Goal: Task Accomplishment & Management: Complete application form

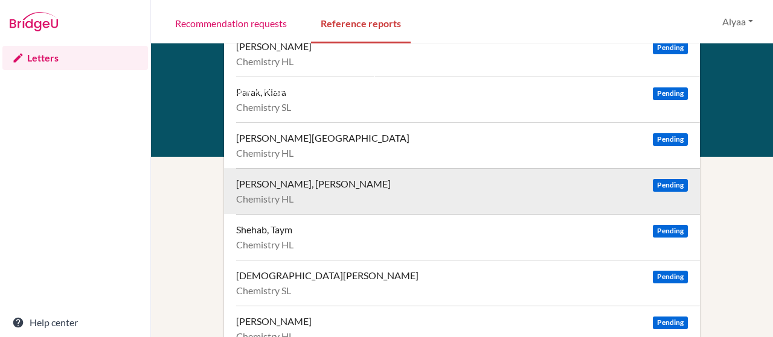
scroll to position [441, 0]
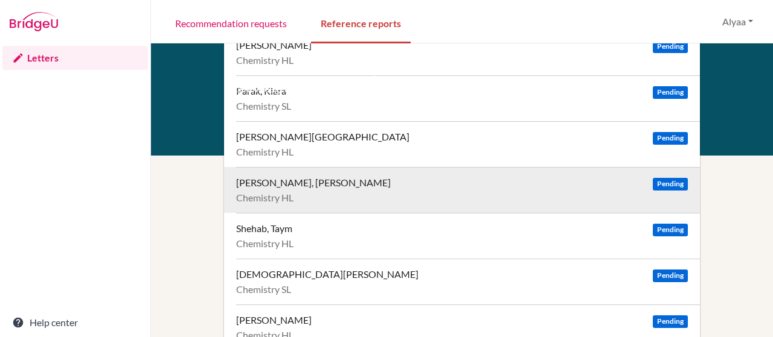
click at [383, 182] on div "SHANAWAZ, MOHAMMED ABRAAR" at bounding box center [313, 183] width 155 height 12
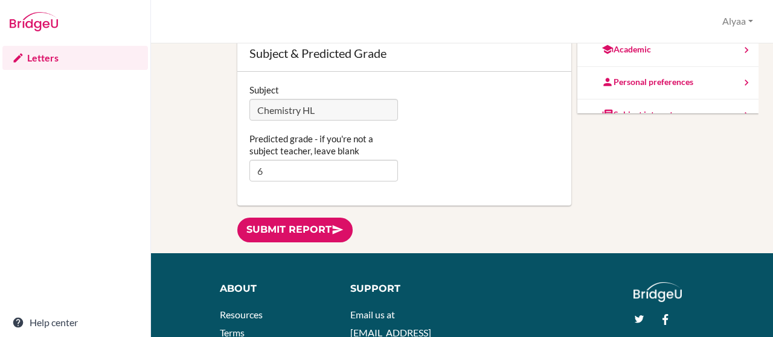
scroll to position [142, 0]
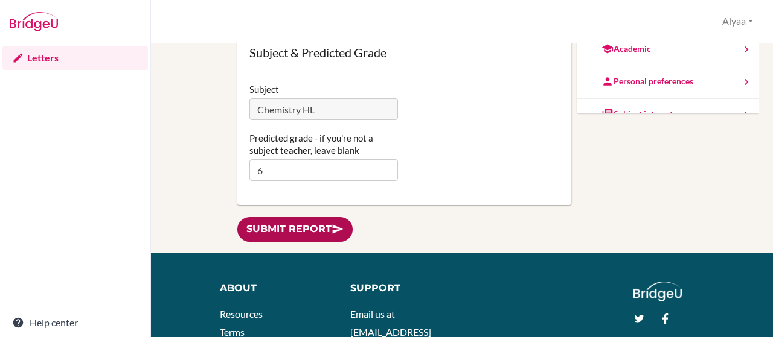
click at [302, 229] on link "Submit report" at bounding box center [294, 229] width 115 height 25
